Goal: Information Seeking & Learning: Learn about a topic

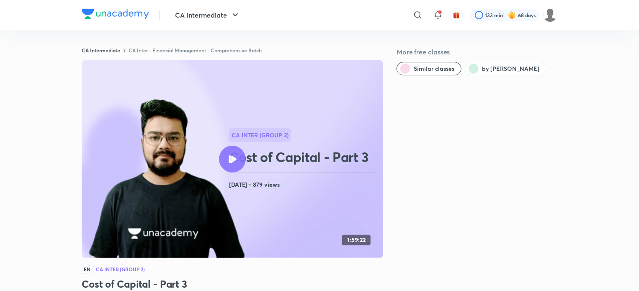
click at [119, 19] on img at bounding box center [115, 14] width 67 height 10
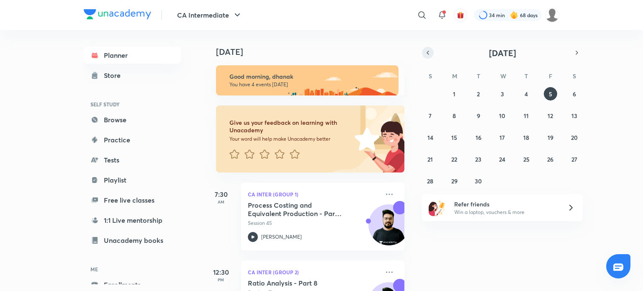
click at [429, 53] on icon "button" at bounding box center [428, 53] width 7 height 8
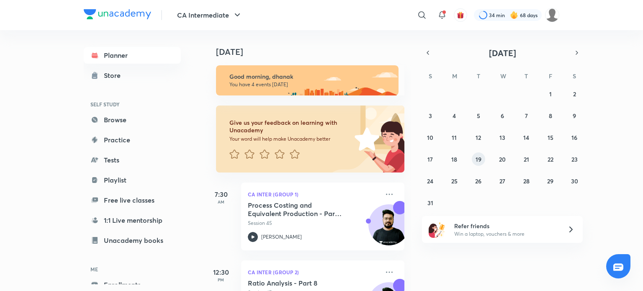
click at [483, 156] on button "19" at bounding box center [478, 158] width 13 height 13
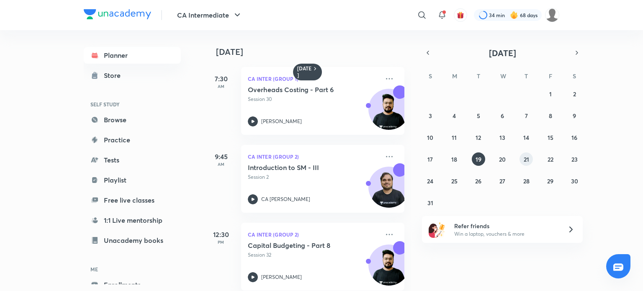
click at [530, 159] on button "21" at bounding box center [526, 158] width 13 height 13
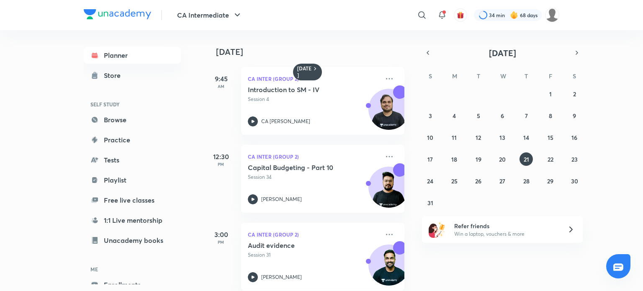
scroll to position [90, 0]
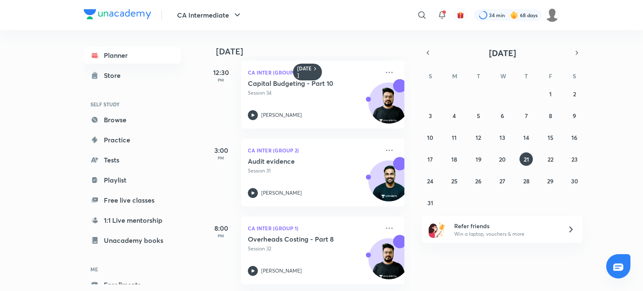
click at [504, 152] on div "27 28 29 30 31 1 2 3 4 5 6 7 8 9 10 11 12 13 14 15 16 17 18 19 20 21 22 23 24 2…" at bounding box center [502, 148] width 161 height 122
click at [503, 155] on abbr "20" at bounding box center [502, 159] width 7 height 8
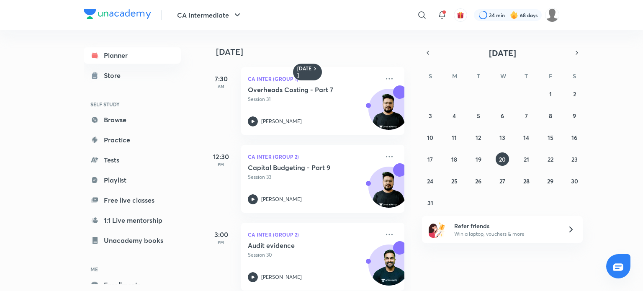
click at [536, 158] on div "27 28 29 30 31 1 2 3 4 5 6 7 8 9 10 11 12 13 14 15 16 17 18 19 20 21 22 23 24 2…" at bounding box center [502, 148] width 161 height 122
click at [526, 158] on abbr "21" at bounding box center [526, 159] width 5 height 8
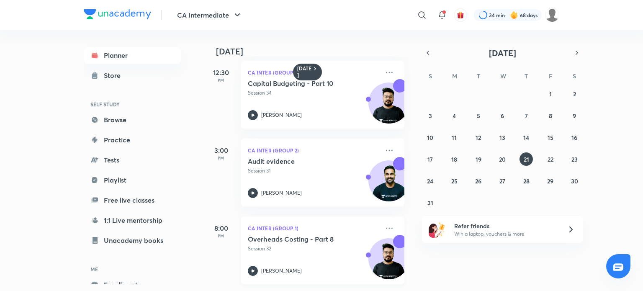
click at [255, 266] on icon at bounding box center [253, 271] width 10 height 10
